Goal: Task Accomplishment & Management: Use online tool/utility

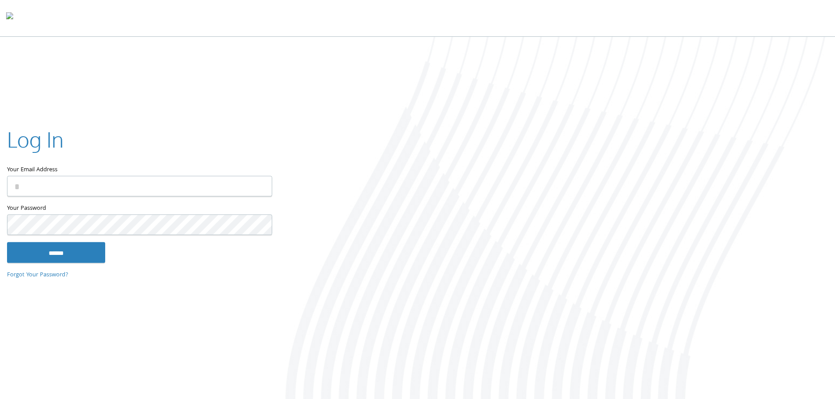
click at [138, 188] on input "Your Email Address" at bounding box center [139, 186] width 265 height 21
type input "**********"
click at [73, 258] on input "******" at bounding box center [56, 252] width 98 height 21
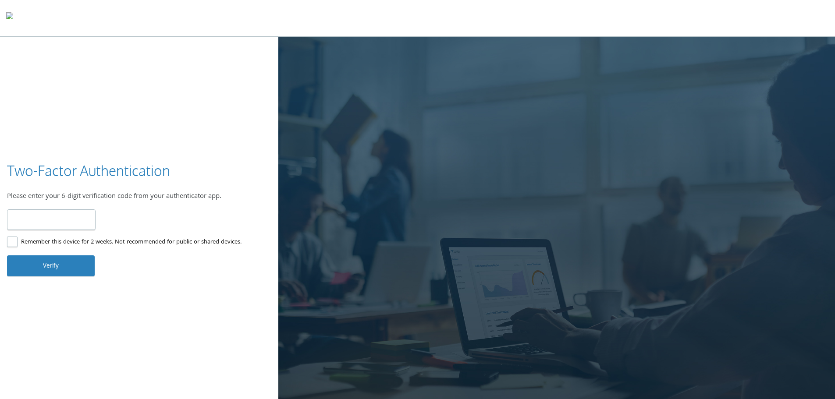
type input "******"
